Goal: Task Accomplishment & Management: Manage account settings

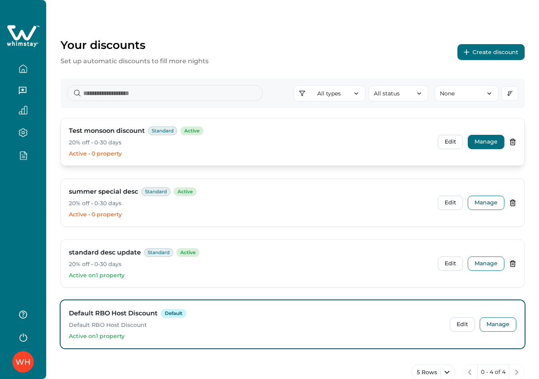
click at [491, 144] on button "Manage" at bounding box center [486, 142] width 37 height 14
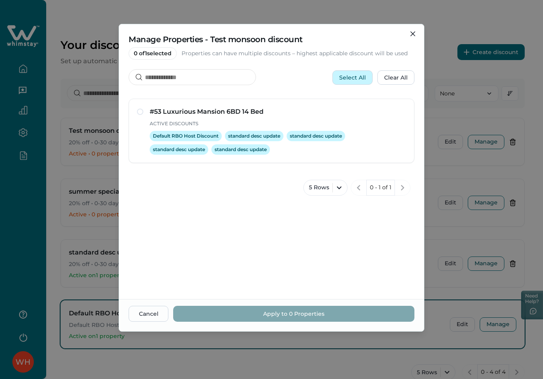
click at [356, 74] on button "Select All" at bounding box center [352, 77] width 40 height 14
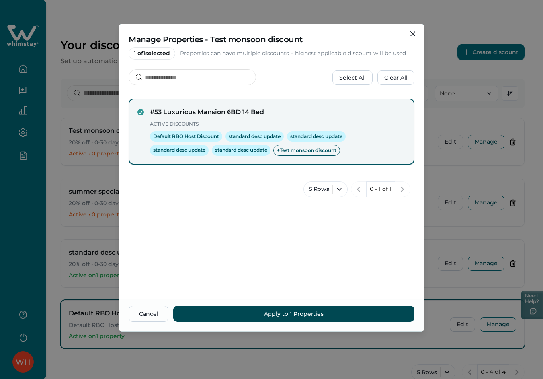
click at [306, 313] on button "Apply to 1 Properties" at bounding box center [293, 314] width 241 height 16
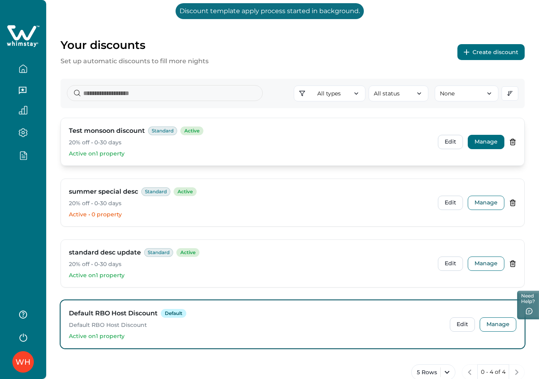
click at [489, 140] on button "Manage" at bounding box center [486, 142] width 37 height 14
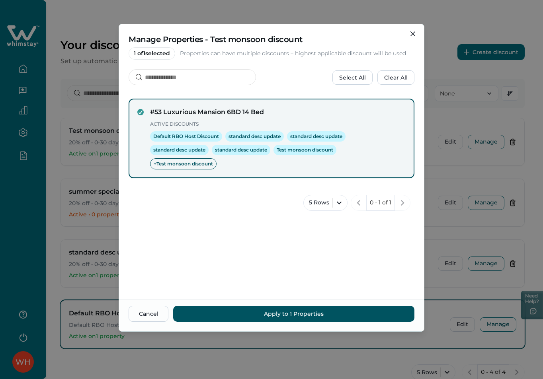
click at [479, 121] on div "Manage Properties - Test monsoon discount 1 of 1 selected Properties can have m…" at bounding box center [271, 189] width 543 height 379
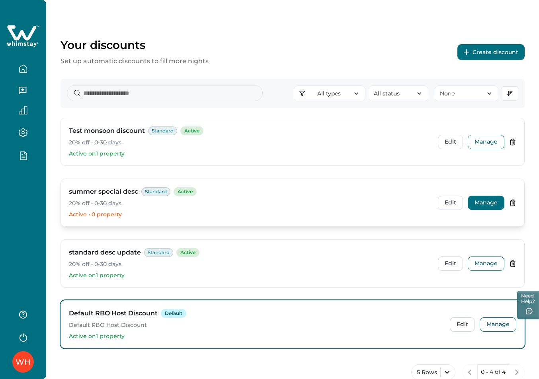
click at [491, 200] on button "Manage" at bounding box center [486, 203] width 37 height 14
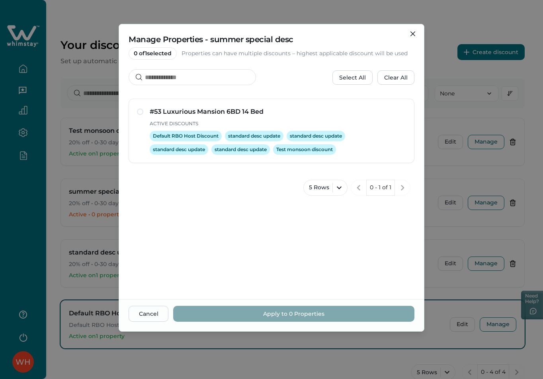
click at [453, 176] on div "Manage Properties - summer special desc 0 of 1 selected Properties can have mul…" at bounding box center [271, 189] width 543 height 379
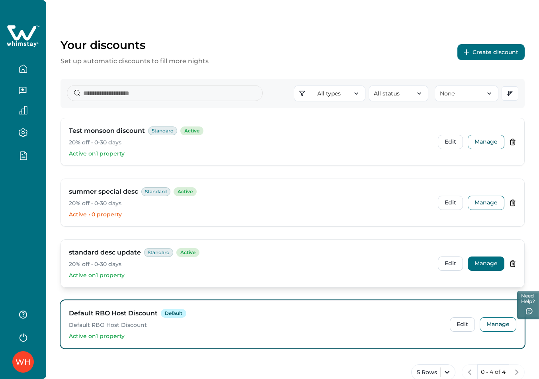
click at [487, 266] on button "Manage" at bounding box center [486, 264] width 37 height 14
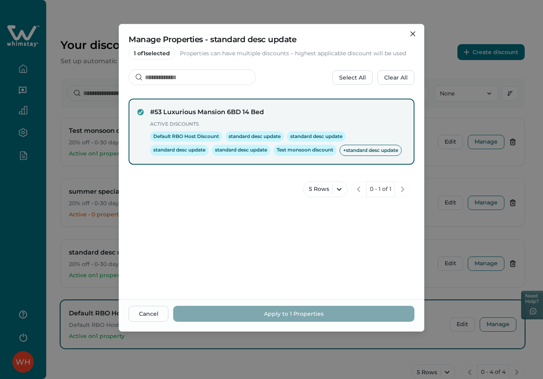
click at [438, 212] on div "Manage Properties - standard desc update 1 of 1 selected Properties can have mu…" at bounding box center [271, 189] width 543 height 379
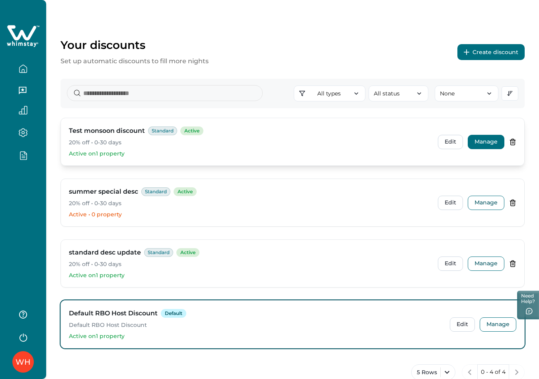
click at [493, 137] on button "Manage" at bounding box center [486, 142] width 37 height 14
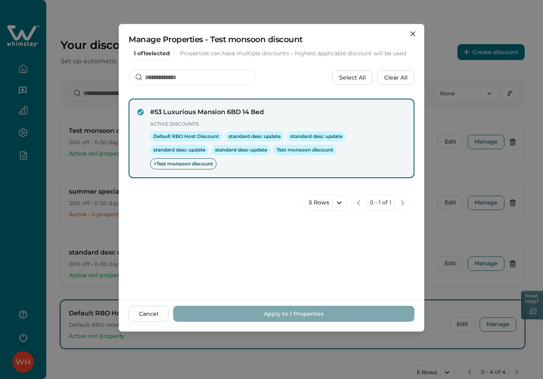
click at [433, 171] on div "Manage Properties - Test monsoon discount 1 of 1 selected Properties can have m…" at bounding box center [271, 189] width 543 height 379
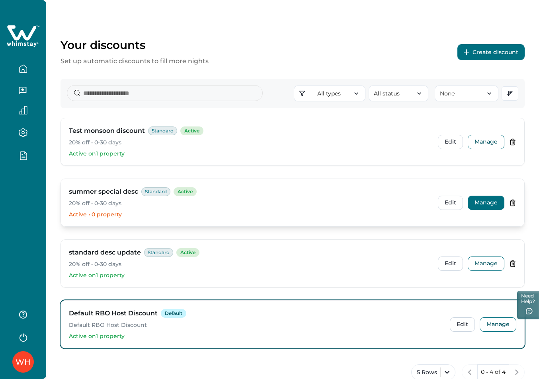
click at [494, 200] on button "Manage" at bounding box center [486, 203] width 37 height 14
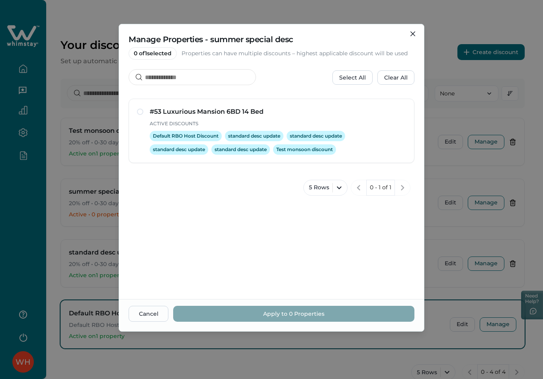
click at [447, 181] on div "Manage Properties - summer special desc 0 of 1 selected Properties can have mul…" at bounding box center [271, 189] width 543 height 379
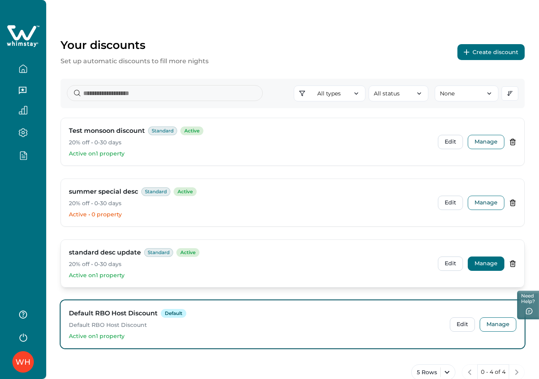
click at [487, 263] on button "Manage" at bounding box center [486, 264] width 37 height 14
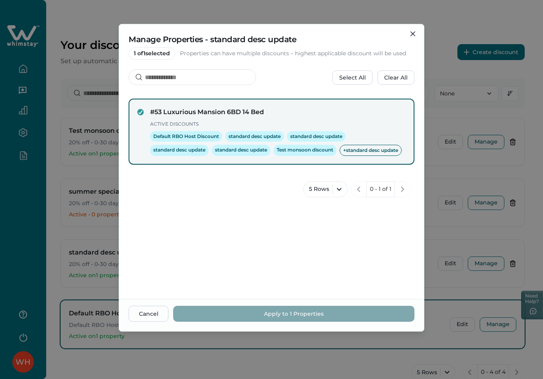
click at [447, 227] on div "Manage Properties - standard desc update 1 of 1 selected Properties can have mu…" at bounding box center [271, 189] width 543 height 379
